Goal: Check status: Check status

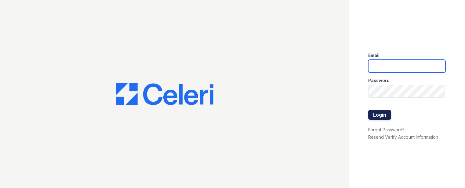
type input "[PERSON_NAME][DOMAIN_NAME][EMAIL_ADDRESS][DOMAIN_NAME]"
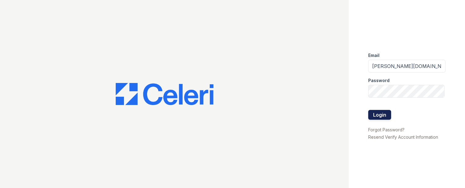
click at [381, 114] on button "Login" at bounding box center [380, 115] width 23 height 10
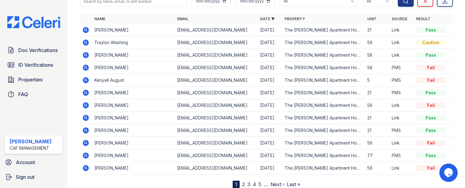
scroll to position [61, 0]
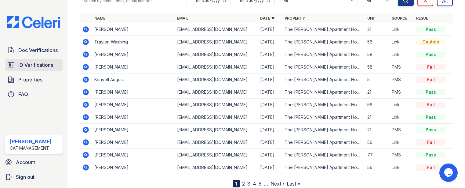
click at [42, 60] on link "ID Verifications" at bounding box center [34, 65] width 58 height 12
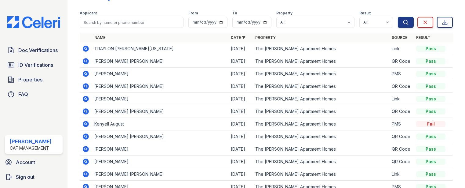
scroll to position [62, 0]
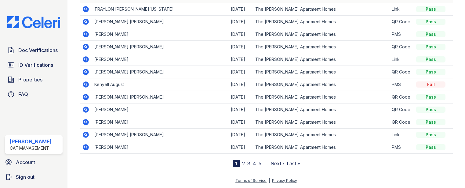
click at [87, 146] on icon at bounding box center [86, 147] width 6 height 6
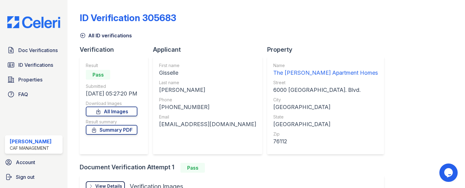
scroll to position [78, 0]
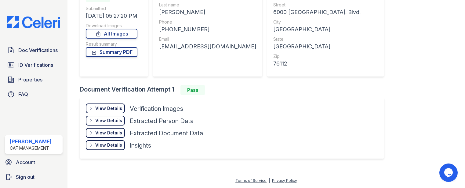
click at [111, 108] on div "View Details" at bounding box center [108, 108] width 27 height 6
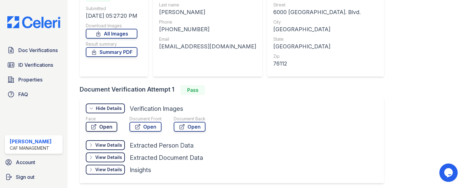
click at [106, 125] on link "Open" at bounding box center [101, 127] width 31 height 10
click at [113, 147] on div "View Details" at bounding box center [108, 145] width 27 height 6
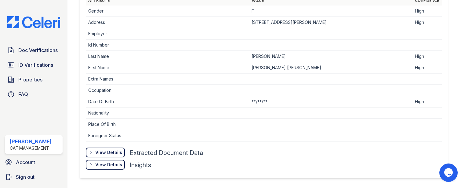
scroll to position [254, 0]
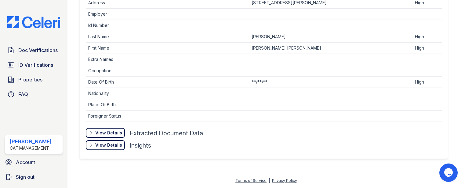
click at [116, 131] on div "View Details" at bounding box center [108, 133] width 27 height 6
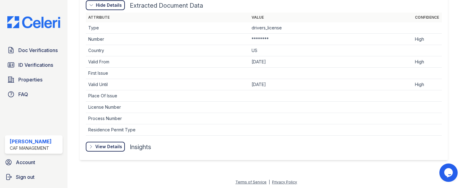
scroll to position [383, 0]
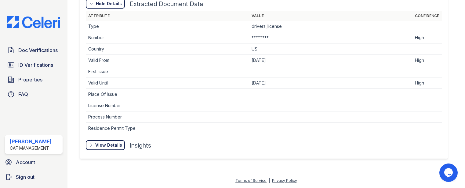
click at [116, 142] on div "View Details" at bounding box center [108, 145] width 27 height 6
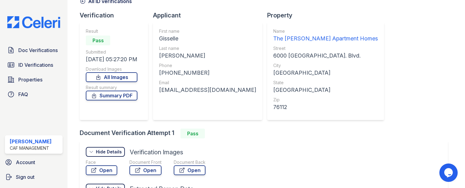
scroll to position [0, 0]
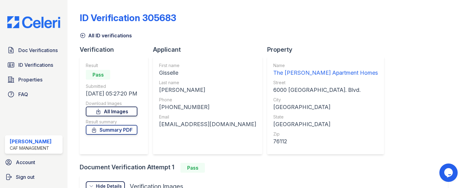
click at [127, 112] on link "All Images" at bounding box center [112, 111] width 52 height 10
click at [124, 110] on link "All Images" at bounding box center [112, 111] width 52 height 10
